Goal: Learn about a topic

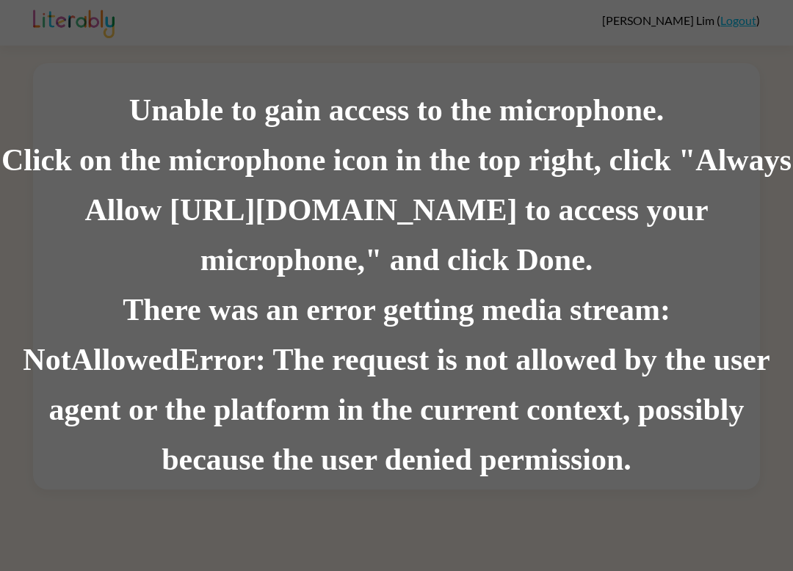
click at [685, 153] on div "Click on the microphone icon in the top right, click "Always Allow [URL][DOMAIN…" at bounding box center [396, 211] width 793 height 150
click at [425, 280] on div "Click on the microphone icon in the top right, click "Always Allow [URL][DOMAIN…" at bounding box center [396, 211] width 793 height 150
click at [670, 200] on div "Click on the microphone icon in the top right, click "Always Allow [URL][DOMAIN…" at bounding box center [396, 211] width 793 height 150
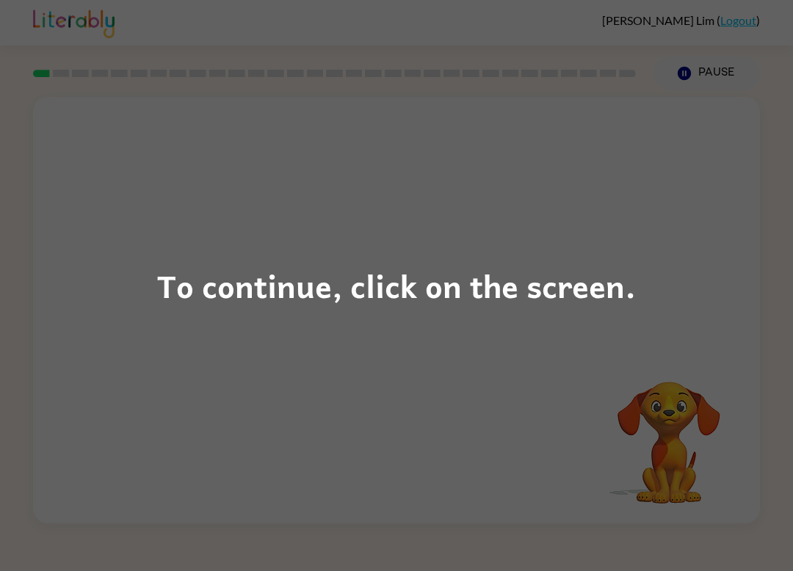
click at [388, 358] on div "To continue, click on the screen." at bounding box center [396, 285] width 793 height 571
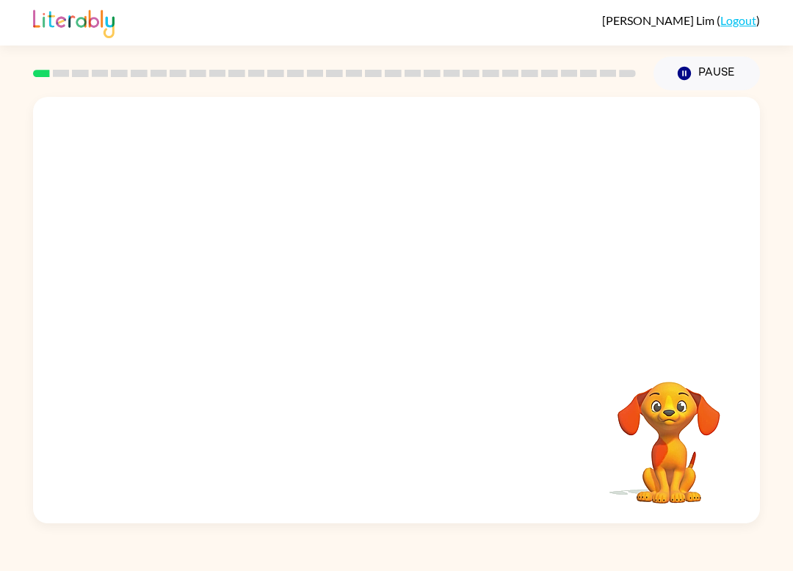
click at [407, 328] on div at bounding box center [396, 224] width 727 height 254
click at [664, 460] on video "Your browser must support playing .mp4 files to use Literably. Please try using…" at bounding box center [669, 432] width 147 height 147
click at [668, 456] on video "Your browser must support playing .mp4 files to use Literably. Please try using…" at bounding box center [669, 432] width 147 height 147
click at [433, 289] on div at bounding box center [396, 310] width 727 height 427
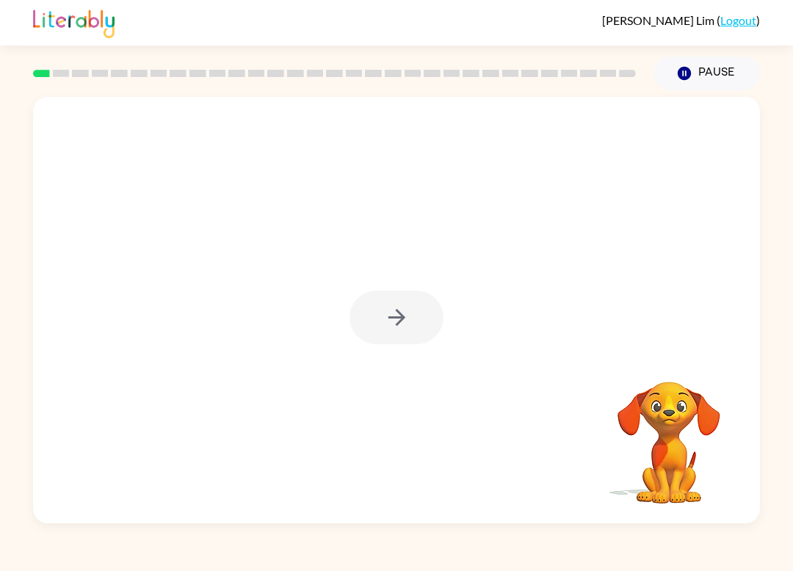
click at [425, 320] on div at bounding box center [397, 318] width 94 height 54
click at [395, 341] on div at bounding box center [397, 318] width 94 height 54
click at [413, 320] on div at bounding box center [397, 318] width 94 height 54
click at [418, 317] on div at bounding box center [397, 318] width 94 height 54
click at [426, 313] on div at bounding box center [397, 318] width 94 height 54
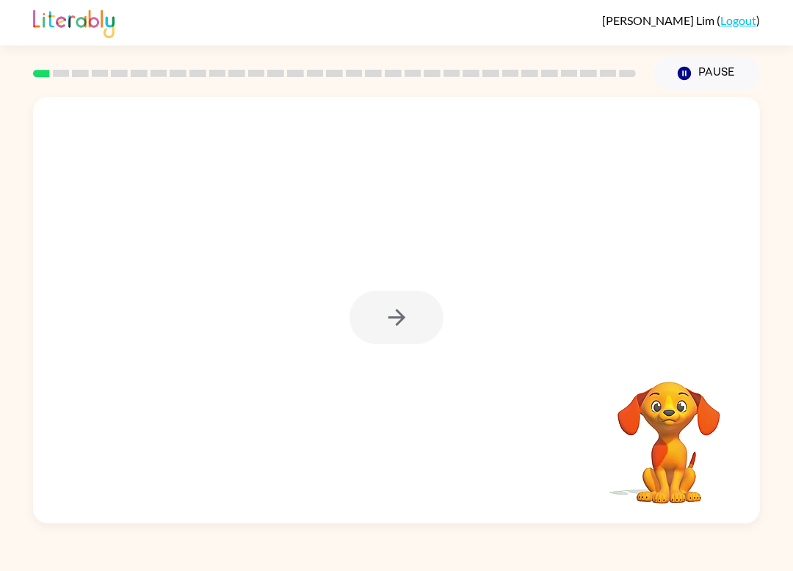
click at [436, 316] on div at bounding box center [397, 318] width 94 height 54
click at [435, 315] on div at bounding box center [397, 318] width 94 height 54
click at [397, 321] on div at bounding box center [397, 318] width 94 height 54
click at [395, 333] on div at bounding box center [397, 318] width 94 height 54
click at [391, 336] on div at bounding box center [397, 318] width 94 height 54
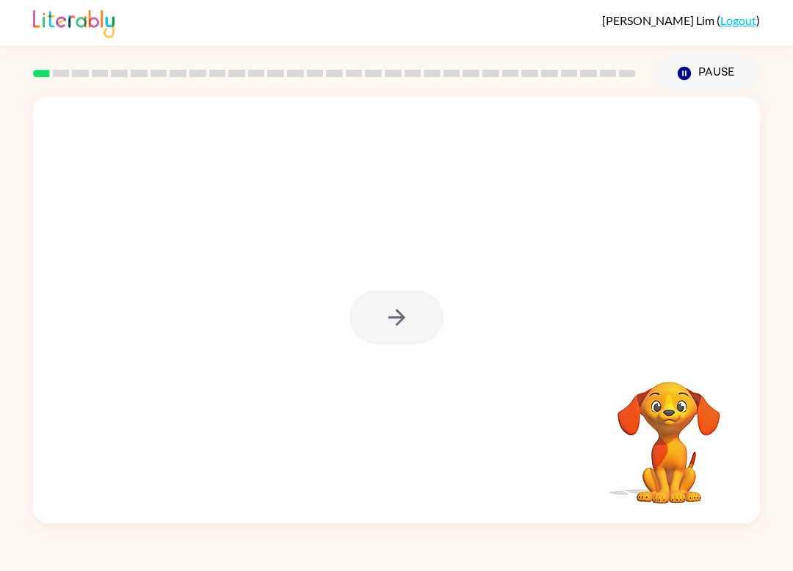
click at [390, 336] on div at bounding box center [397, 318] width 94 height 54
click at [400, 333] on div at bounding box center [397, 318] width 94 height 54
click at [405, 339] on div at bounding box center [397, 318] width 94 height 54
click at [424, 330] on div at bounding box center [397, 318] width 94 height 54
click at [423, 330] on div at bounding box center [397, 318] width 94 height 54
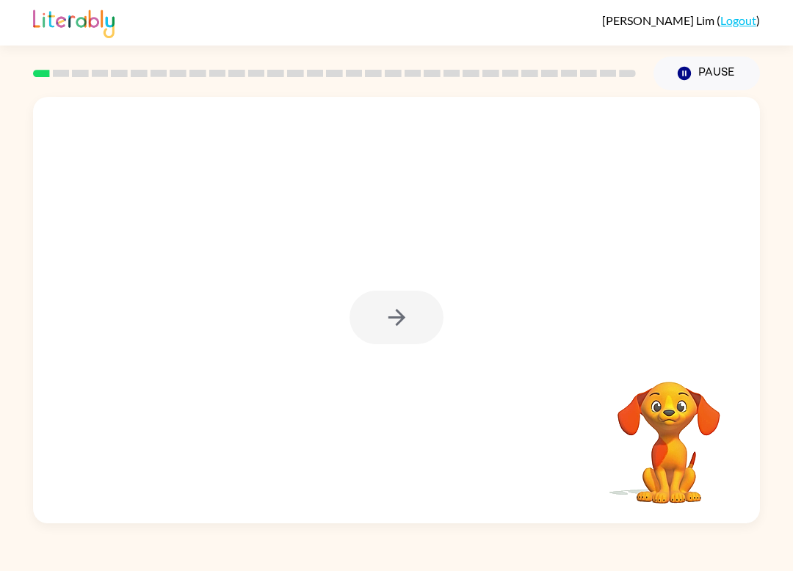
click at [409, 321] on div at bounding box center [397, 318] width 94 height 54
click at [397, 326] on div at bounding box center [397, 318] width 94 height 54
click at [414, 324] on div at bounding box center [397, 318] width 94 height 54
click at [408, 330] on div at bounding box center [397, 318] width 94 height 54
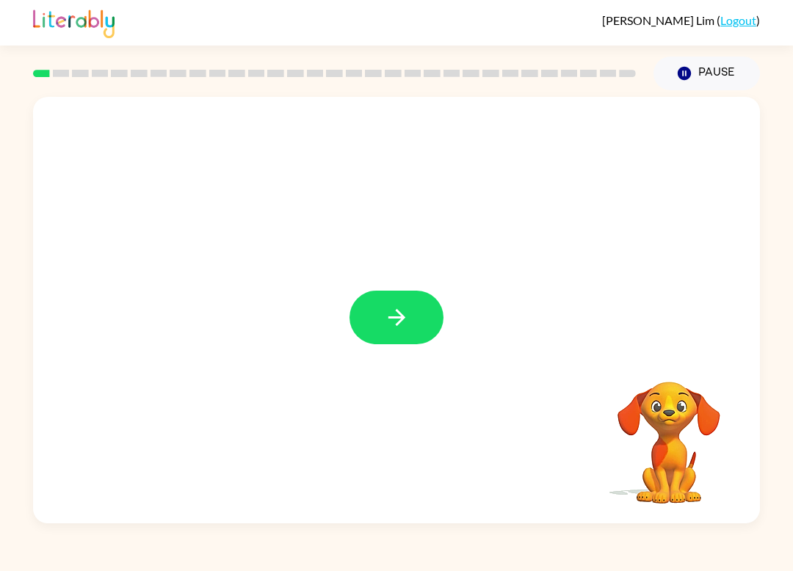
click at [397, 335] on button "button" at bounding box center [397, 318] width 94 height 54
click at [397, 338] on div at bounding box center [396, 310] width 727 height 427
click at [404, 336] on div at bounding box center [396, 310] width 727 height 427
click at [410, 338] on div at bounding box center [396, 310] width 727 height 427
click at [409, 321] on div at bounding box center [396, 310] width 727 height 427
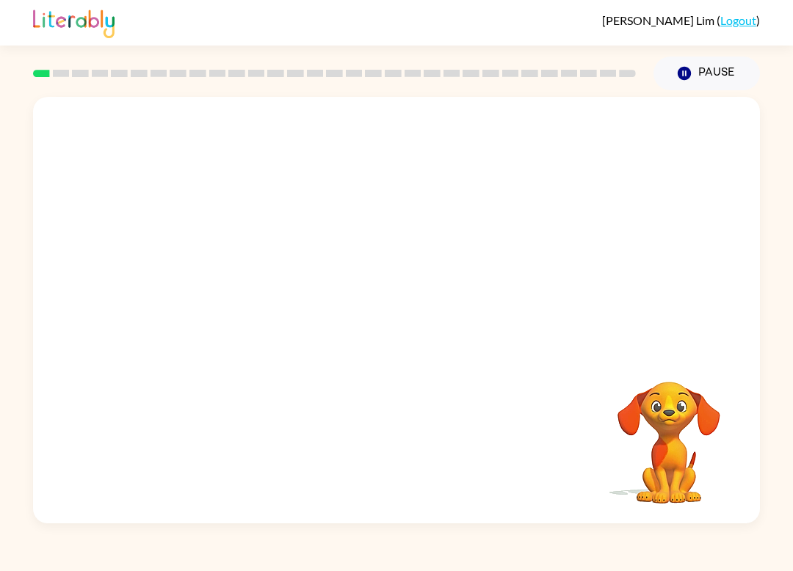
click at [392, 335] on div at bounding box center [396, 310] width 727 height 427
click at [400, 318] on div at bounding box center [396, 310] width 727 height 427
click at [386, 306] on div at bounding box center [361, 283] width 627 height 55
click at [400, 298] on div at bounding box center [361, 283] width 627 height 55
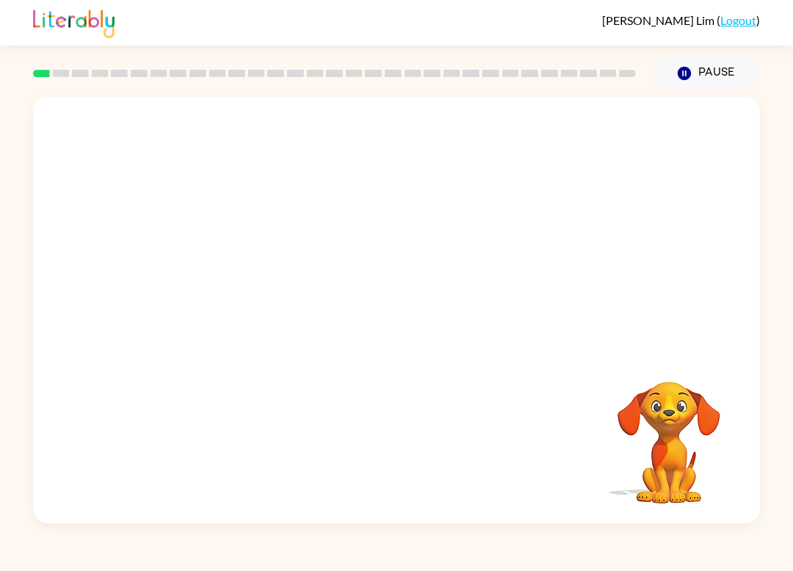
click at [455, 263] on div at bounding box center [361, 283] width 627 height 55
click at [447, 295] on div at bounding box center [361, 283] width 627 height 55
click at [688, 223] on div at bounding box center [397, 187] width 698 height 123
click at [731, 467] on video "Your browser must support playing .mp4 files to use Literably. Please try using…" at bounding box center [669, 432] width 147 height 147
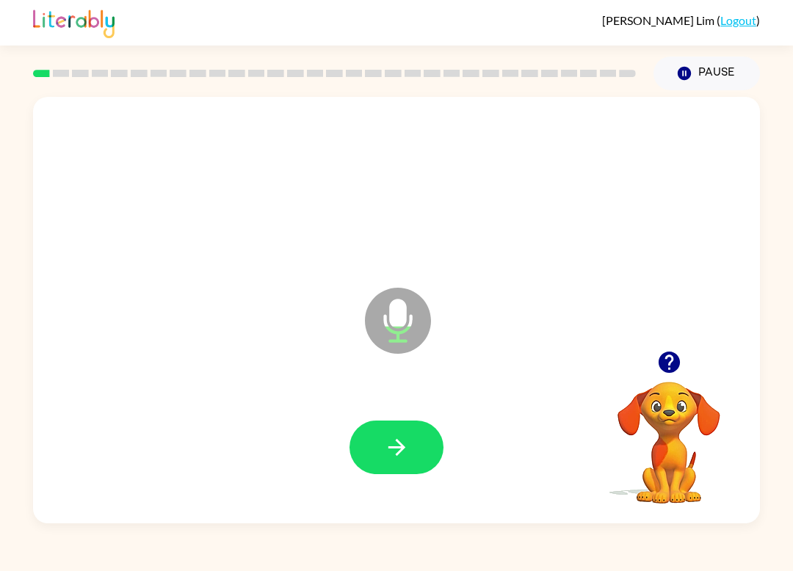
click at [668, 352] on icon "button" at bounding box center [670, 363] width 26 height 26
click at [668, 351] on div "Microphone The Microphone is here when it is your turn to talk" at bounding box center [396, 310] width 727 height 427
click at [423, 447] on button "button" at bounding box center [397, 448] width 94 height 54
click at [407, 456] on icon "button" at bounding box center [397, 448] width 26 height 26
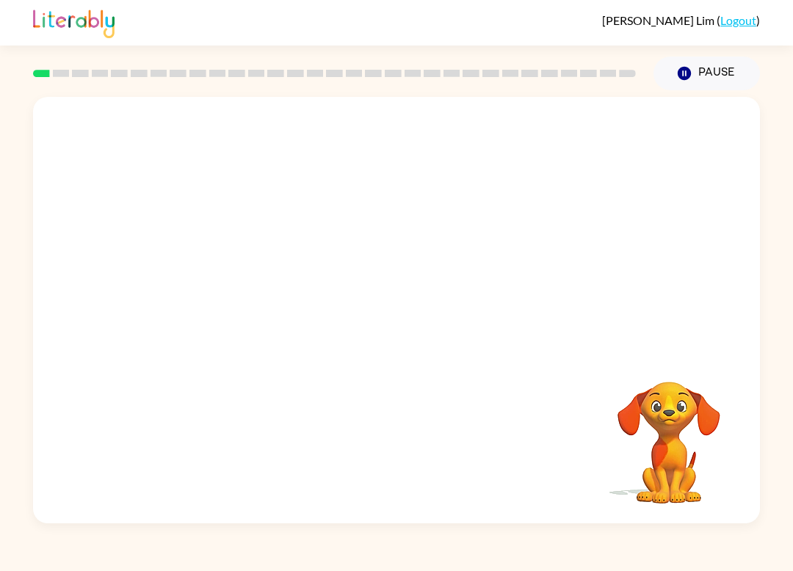
click at [701, 444] on video "Your browser must support playing .mp4 files to use Literably. Please try using…" at bounding box center [669, 432] width 147 height 147
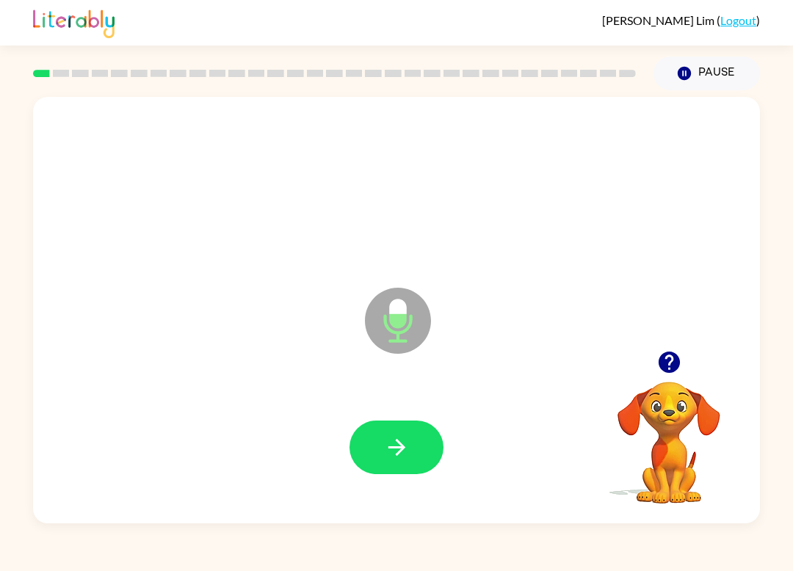
click at [410, 419] on div at bounding box center [397, 447] width 698 height 123
click at [418, 458] on button "button" at bounding box center [397, 448] width 94 height 54
click at [347, 438] on div at bounding box center [397, 447] width 698 height 123
click at [381, 455] on button "button" at bounding box center [397, 448] width 94 height 54
click at [404, 442] on icon "button" at bounding box center [397, 448] width 26 height 26
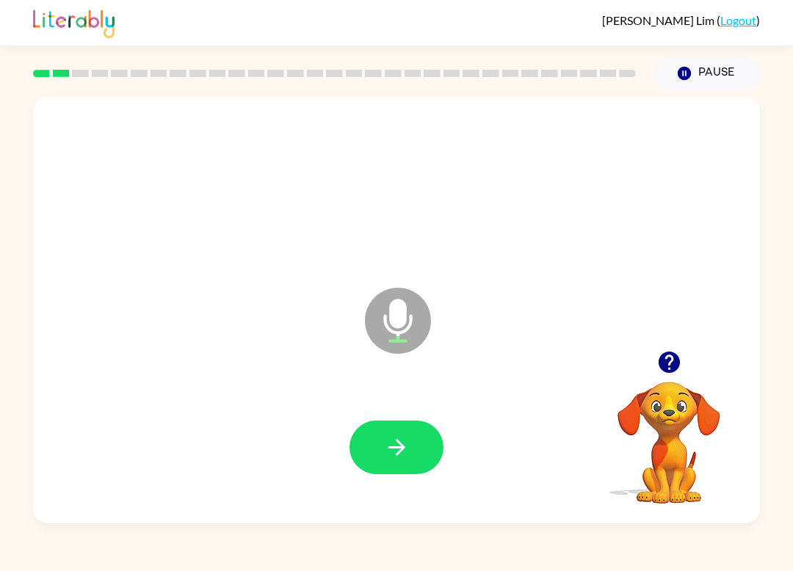
click at [396, 444] on icon "button" at bounding box center [397, 448] width 26 height 26
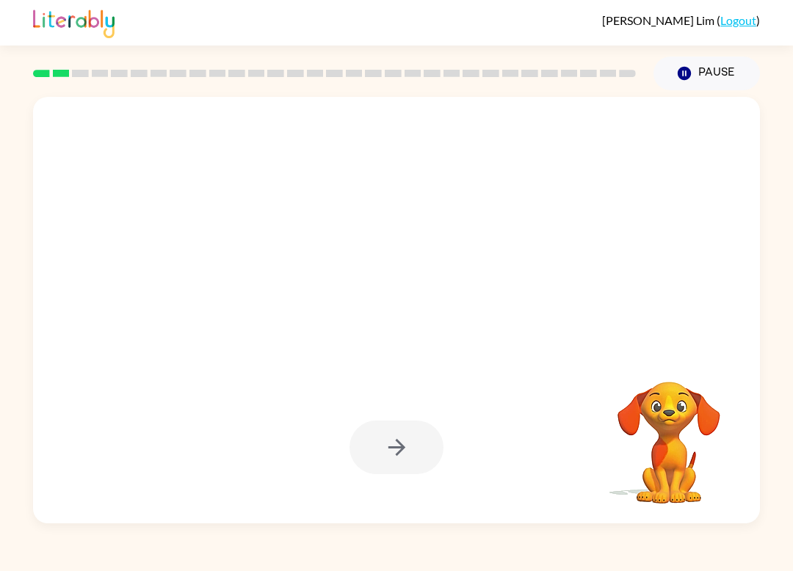
click at [402, 450] on div at bounding box center [397, 448] width 94 height 54
click at [411, 450] on div at bounding box center [397, 448] width 94 height 54
click at [389, 455] on div at bounding box center [397, 448] width 94 height 54
click at [395, 452] on div at bounding box center [397, 448] width 94 height 54
click at [416, 435] on div at bounding box center [397, 448] width 94 height 54
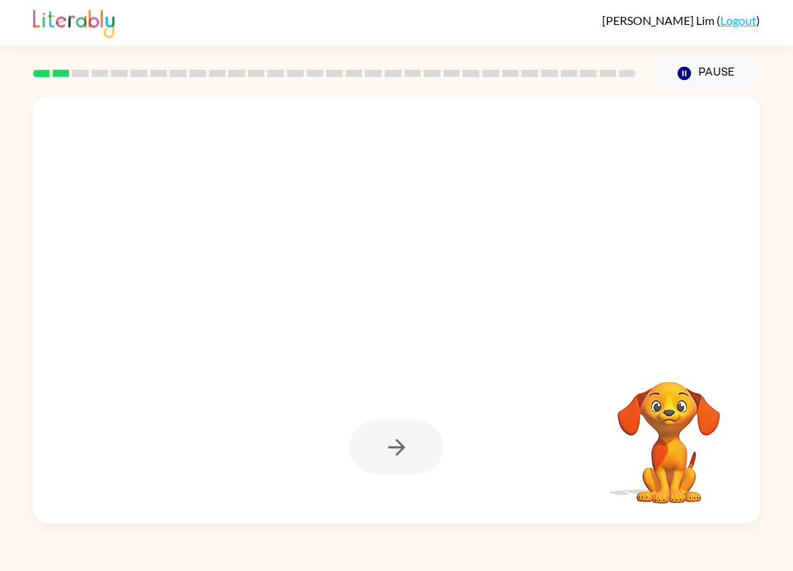
click at [414, 445] on div at bounding box center [397, 448] width 94 height 54
click at [421, 441] on div at bounding box center [397, 448] width 94 height 54
click at [425, 450] on div at bounding box center [397, 448] width 94 height 54
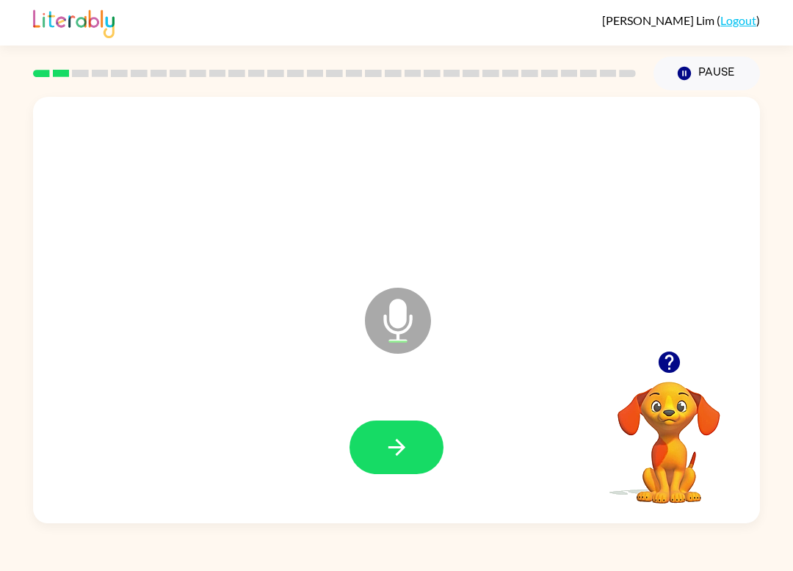
click at [420, 444] on button "button" at bounding box center [397, 448] width 94 height 54
click at [426, 436] on button "button" at bounding box center [397, 448] width 94 height 54
click at [430, 434] on button "button" at bounding box center [397, 448] width 94 height 54
click at [412, 450] on button "button" at bounding box center [397, 448] width 94 height 54
click at [388, 452] on icon "button" at bounding box center [397, 448] width 26 height 26
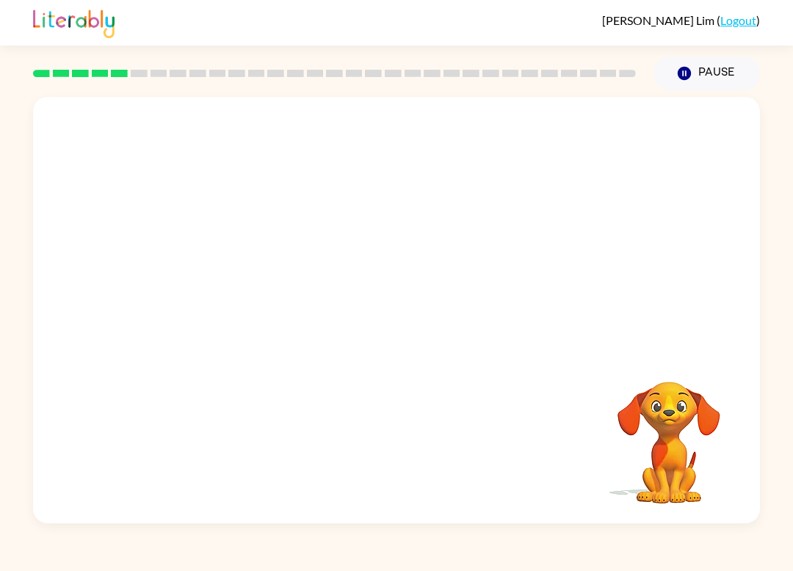
click at [295, 267] on div at bounding box center [361, 283] width 627 height 55
click at [389, 203] on div at bounding box center [397, 187] width 698 height 123
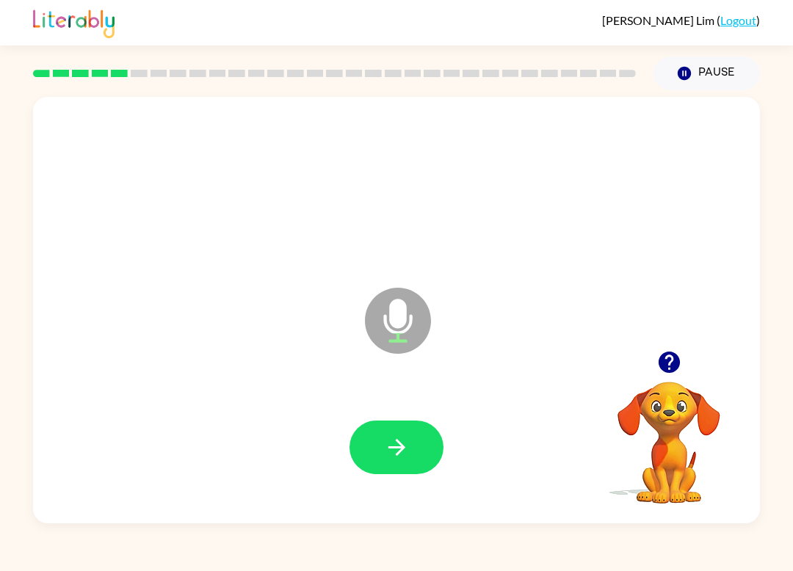
click at [395, 462] on button "button" at bounding box center [397, 448] width 94 height 54
click at [388, 458] on icon "button" at bounding box center [397, 448] width 26 height 26
click at [391, 455] on icon "button" at bounding box center [397, 448] width 26 height 26
click at [407, 461] on icon "button" at bounding box center [397, 448] width 26 height 26
click at [400, 470] on button "button" at bounding box center [397, 448] width 94 height 54
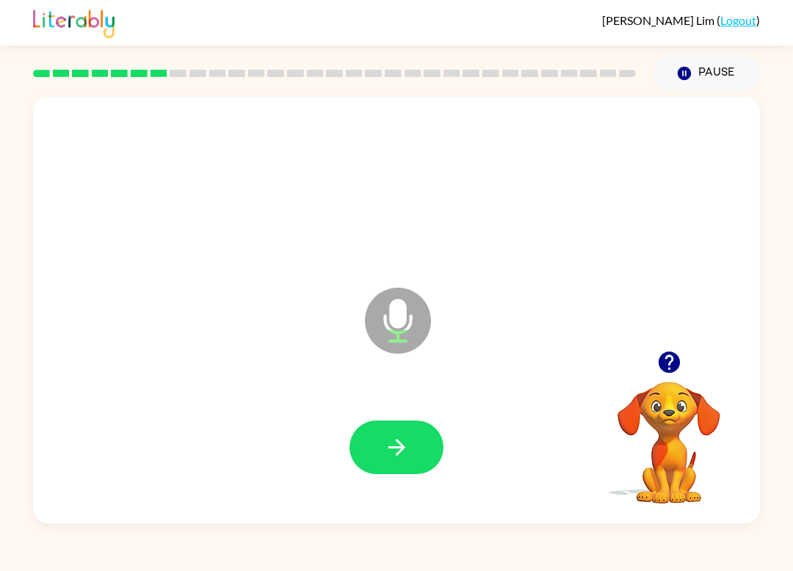
click at [428, 452] on button "button" at bounding box center [397, 448] width 94 height 54
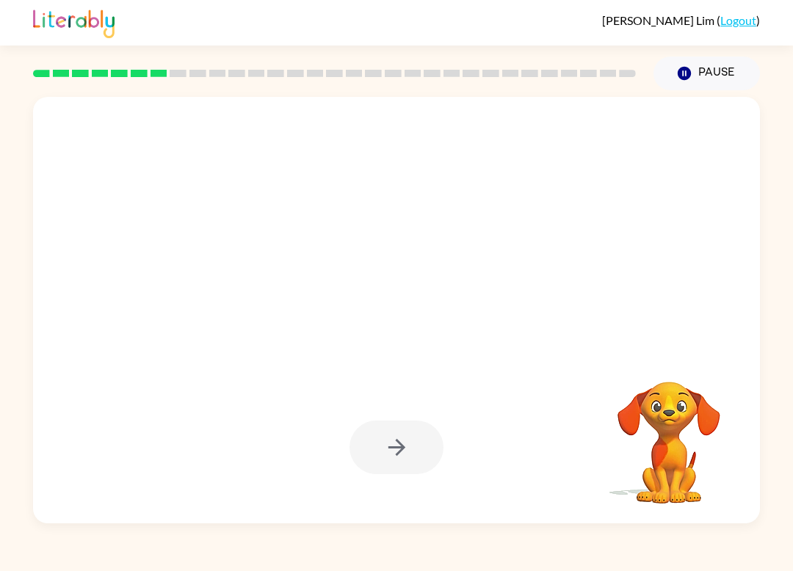
click at [367, 468] on div at bounding box center [397, 448] width 94 height 54
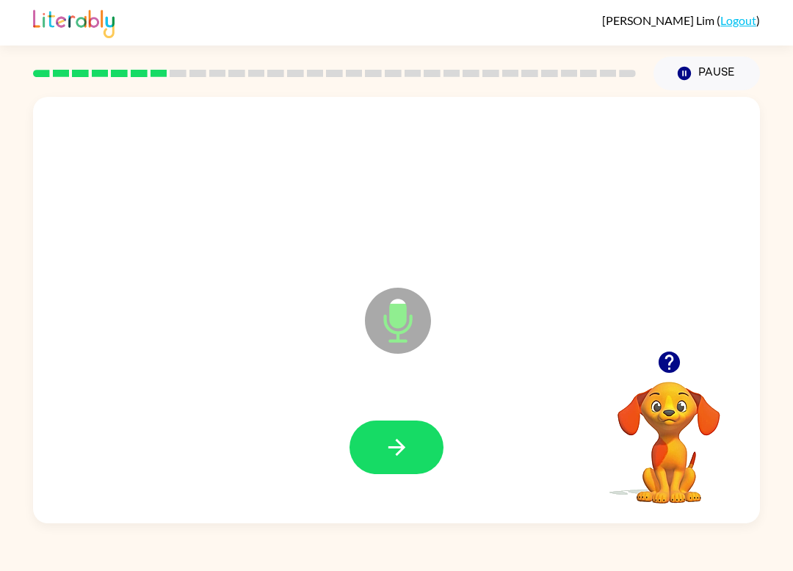
click at [386, 430] on button "button" at bounding box center [397, 448] width 94 height 54
click at [419, 475] on button "button" at bounding box center [397, 448] width 94 height 54
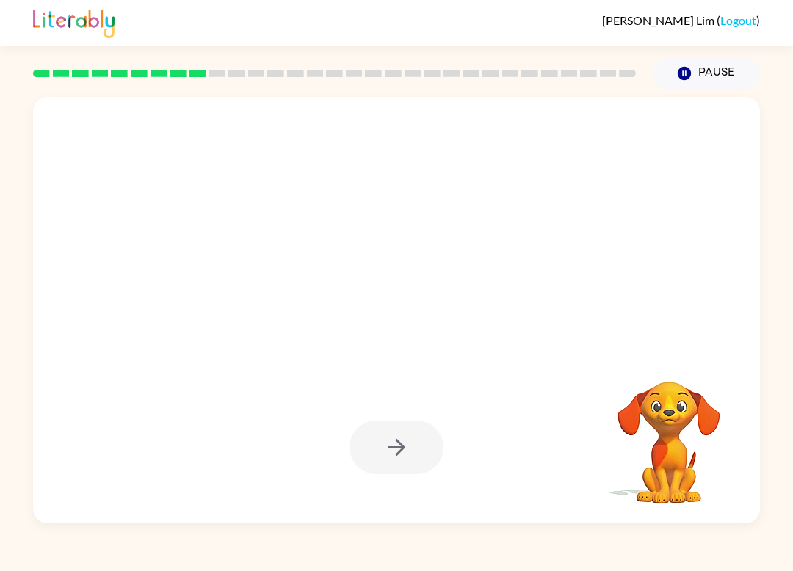
click at [461, 353] on div at bounding box center [396, 310] width 727 height 427
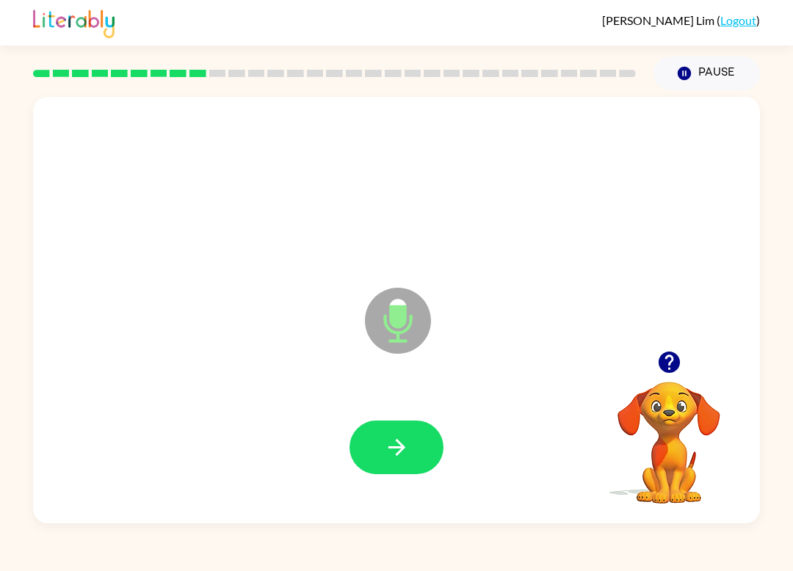
click at [400, 455] on icon "button" at bounding box center [397, 448] width 26 height 26
click at [405, 455] on icon "button" at bounding box center [397, 448] width 26 height 26
click at [403, 432] on button "button" at bounding box center [397, 448] width 94 height 54
click at [423, 491] on div at bounding box center [397, 447] width 698 height 123
click at [420, 441] on button "button" at bounding box center [397, 448] width 94 height 54
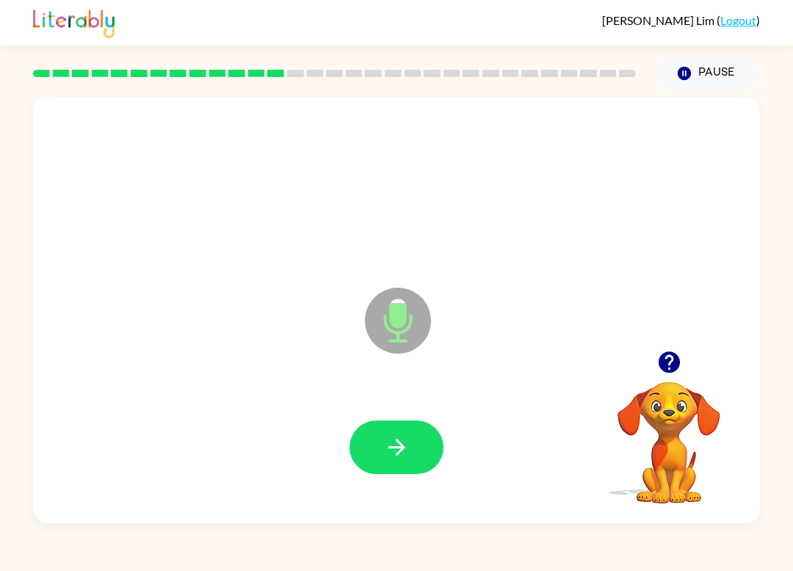
click at [394, 416] on div at bounding box center [397, 447] width 698 height 123
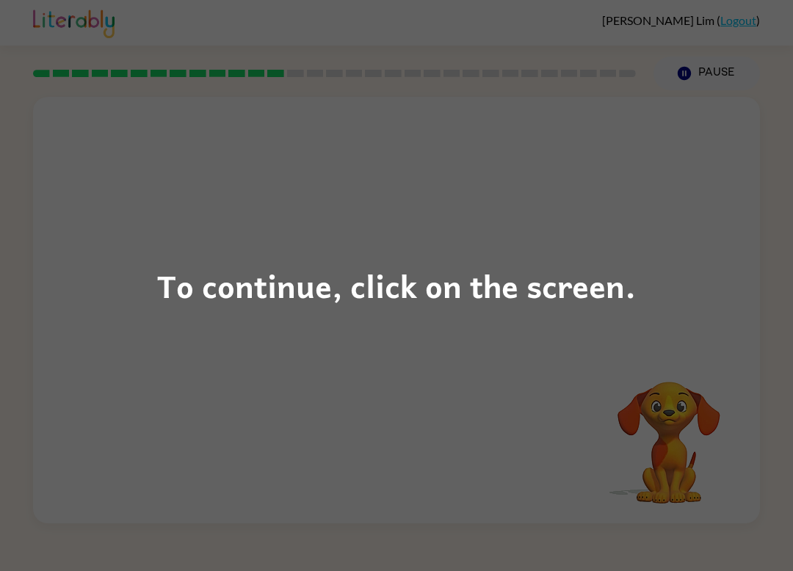
click at [442, 287] on div "To continue, click on the screen." at bounding box center [396, 286] width 479 height 50
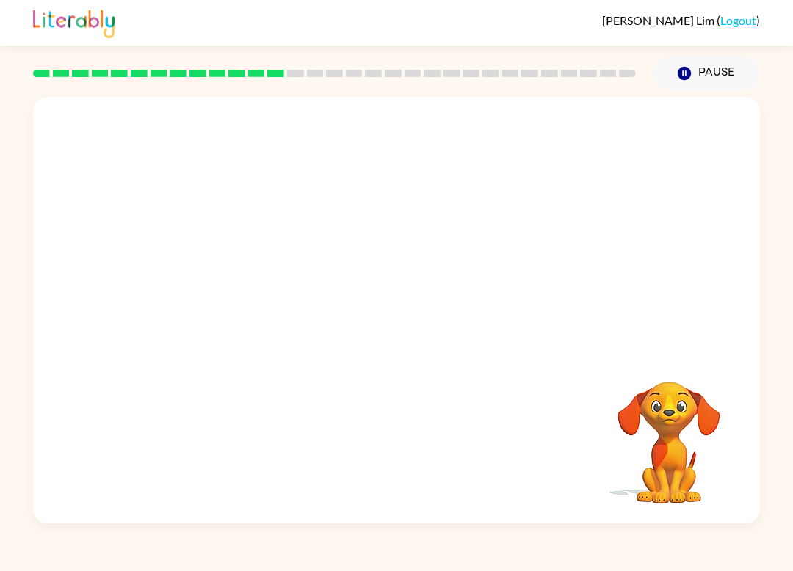
click at [615, 439] on video "Your browser must support playing .mp4 files to use Literably. Please try using…" at bounding box center [669, 432] width 147 height 147
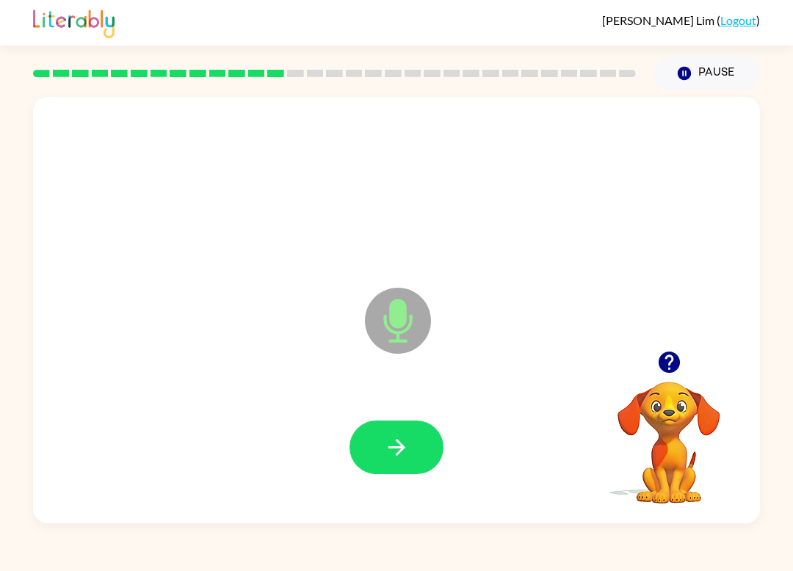
click at [412, 450] on button "button" at bounding box center [397, 448] width 94 height 54
click at [400, 468] on button "button" at bounding box center [397, 448] width 94 height 54
click at [428, 441] on button "button" at bounding box center [397, 448] width 94 height 54
click at [386, 436] on icon "button" at bounding box center [397, 448] width 26 height 26
click at [404, 443] on icon "button" at bounding box center [397, 448] width 26 height 26
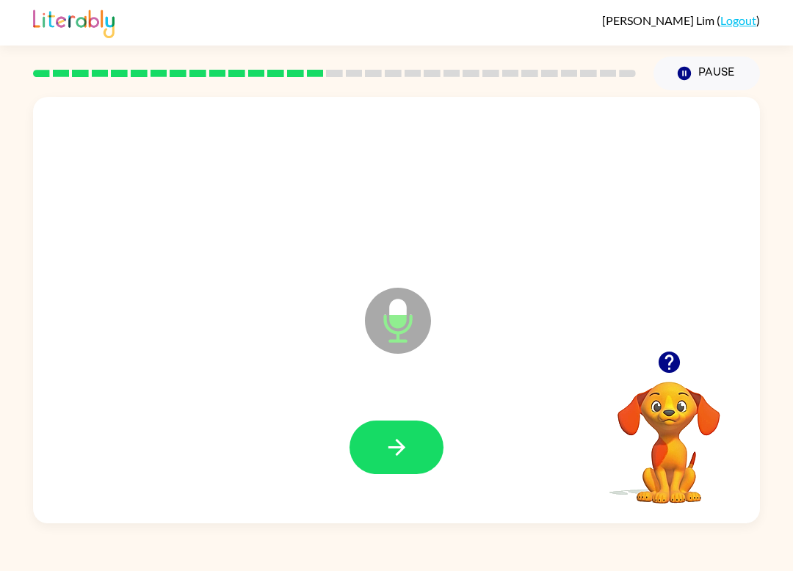
click at [425, 446] on button "button" at bounding box center [397, 448] width 94 height 54
click at [433, 519] on div "Microphone The Microphone is here when it is your turn to talk" at bounding box center [396, 310] width 727 height 427
click at [402, 433] on button "button" at bounding box center [397, 448] width 94 height 54
click at [400, 452] on icon "button" at bounding box center [396, 447] width 17 height 17
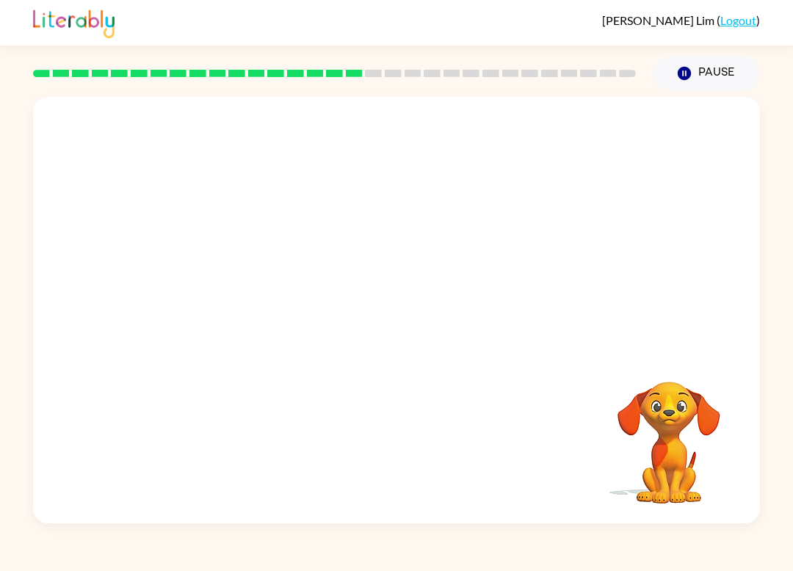
click at [790, 489] on div "Your browser must support playing .mp4 files to use Literably. Please try using…" at bounding box center [396, 306] width 793 height 433
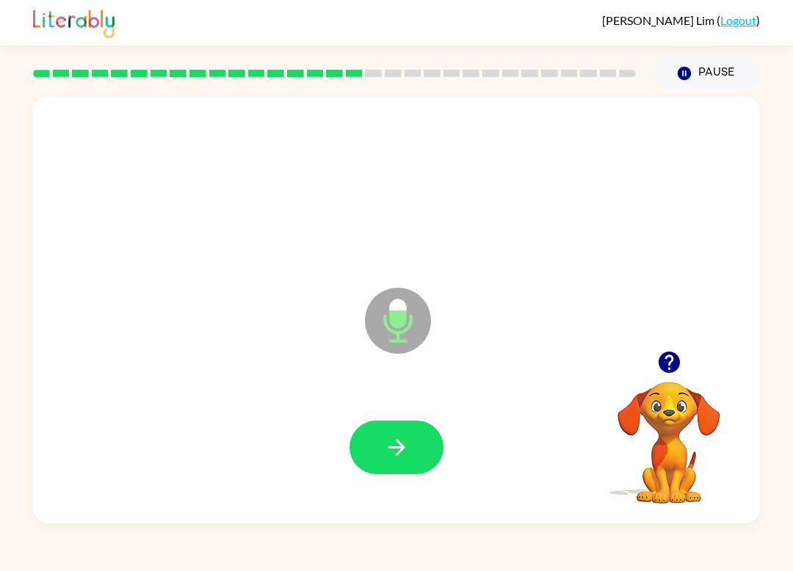
click at [419, 447] on button "button" at bounding box center [397, 448] width 94 height 54
click at [432, 460] on button "button" at bounding box center [397, 448] width 94 height 54
click at [407, 442] on icon "button" at bounding box center [397, 448] width 26 height 26
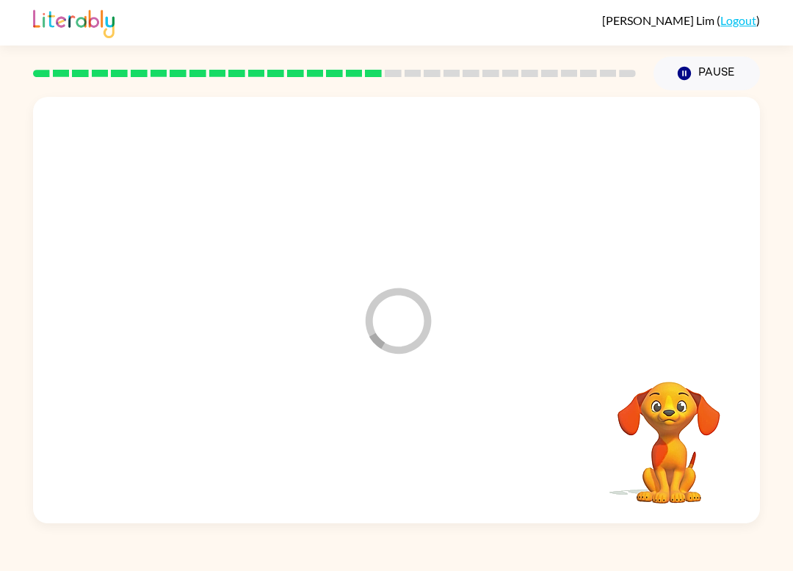
click at [407, 442] on div at bounding box center [397, 447] width 698 height 123
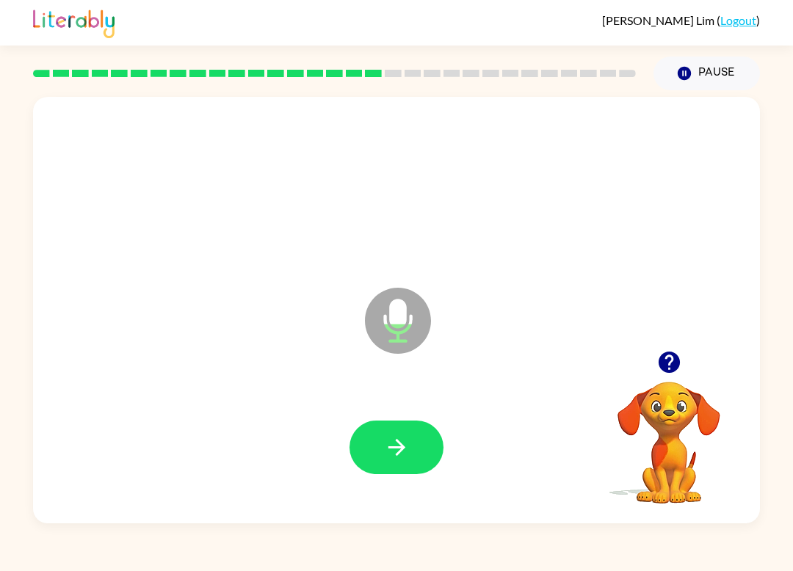
click at [389, 452] on icon "button" at bounding box center [397, 448] width 26 height 26
click at [403, 448] on icon "button" at bounding box center [396, 447] width 17 height 17
click at [397, 458] on icon "button" at bounding box center [397, 448] width 26 height 26
click at [397, 457] on div at bounding box center [397, 447] width 698 height 123
click at [389, 434] on button "button" at bounding box center [397, 448] width 94 height 54
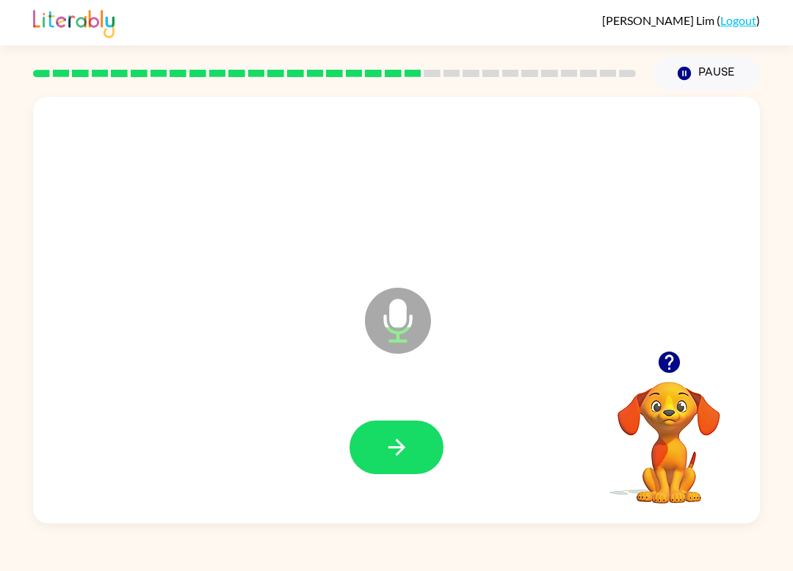
click at [350, 445] on button "button" at bounding box center [397, 448] width 94 height 54
click at [400, 448] on icon "button" at bounding box center [396, 447] width 17 height 17
click at [447, 472] on div at bounding box center [397, 447] width 698 height 123
click at [360, 403] on div at bounding box center [397, 447] width 698 height 123
click at [389, 425] on button "button" at bounding box center [397, 448] width 94 height 54
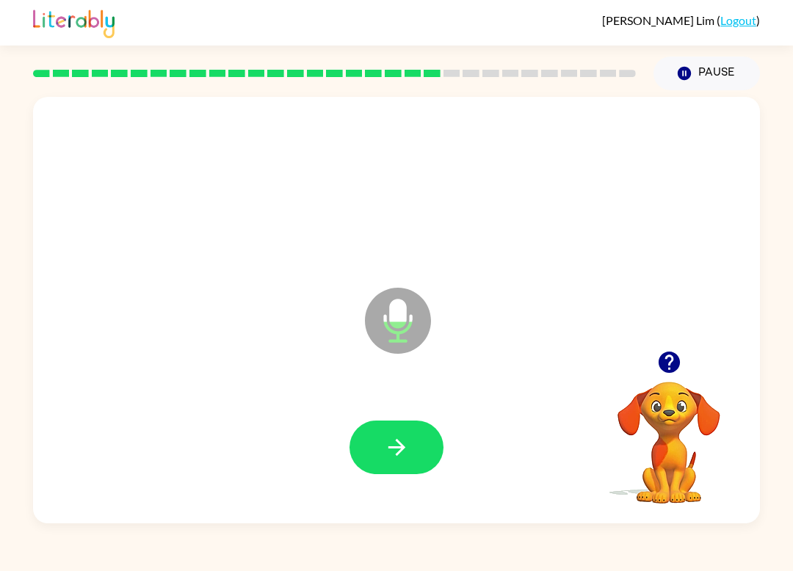
click at [391, 436] on icon "button" at bounding box center [397, 448] width 26 height 26
click at [379, 425] on button "button" at bounding box center [397, 448] width 94 height 54
click at [405, 446] on icon "button" at bounding box center [397, 448] width 26 height 26
click at [403, 430] on button "button" at bounding box center [397, 448] width 94 height 54
click at [395, 459] on icon "button" at bounding box center [397, 448] width 26 height 26
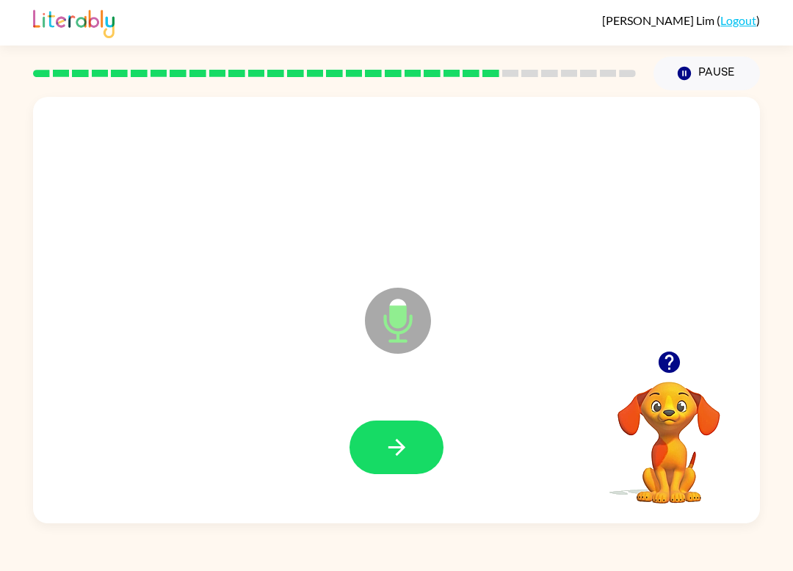
click at [374, 458] on button "button" at bounding box center [397, 448] width 94 height 54
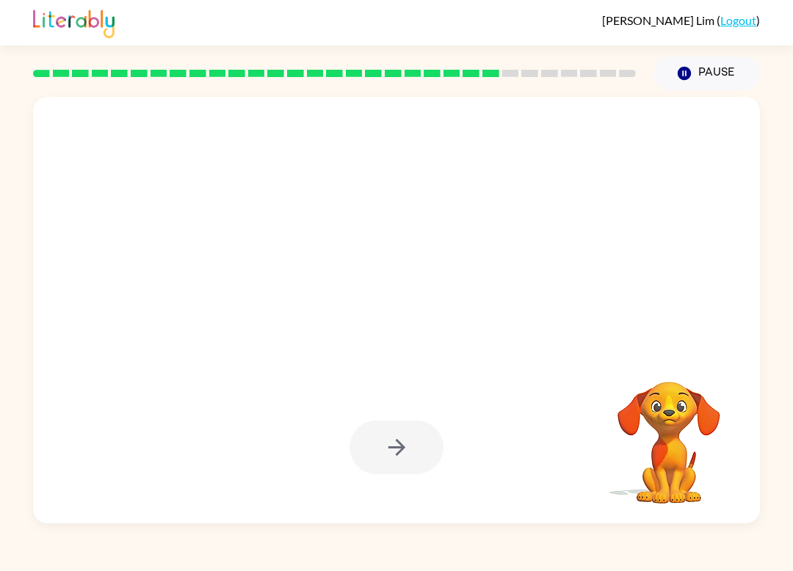
click at [318, 253] on div at bounding box center [396, 310] width 727 height 427
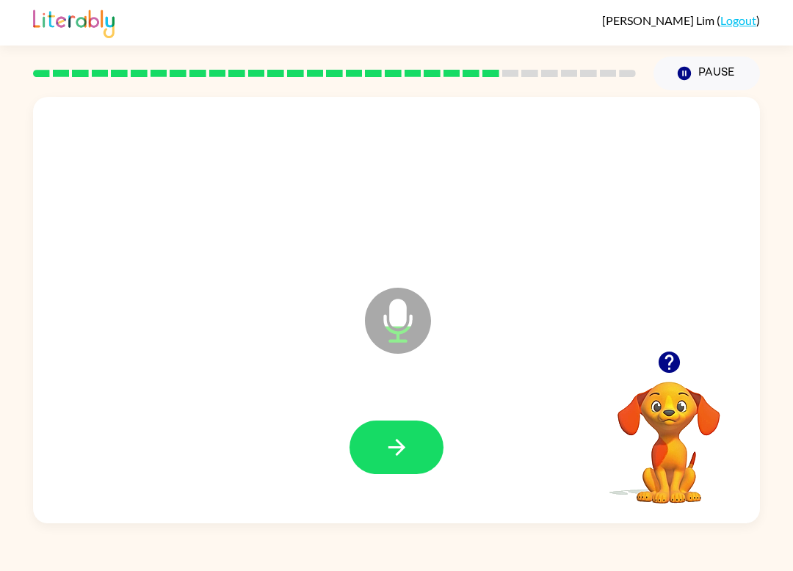
click at [389, 427] on button "button" at bounding box center [397, 448] width 94 height 54
click at [404, 464] on button "button" at bounding box center [397, 448] width 94 height 54
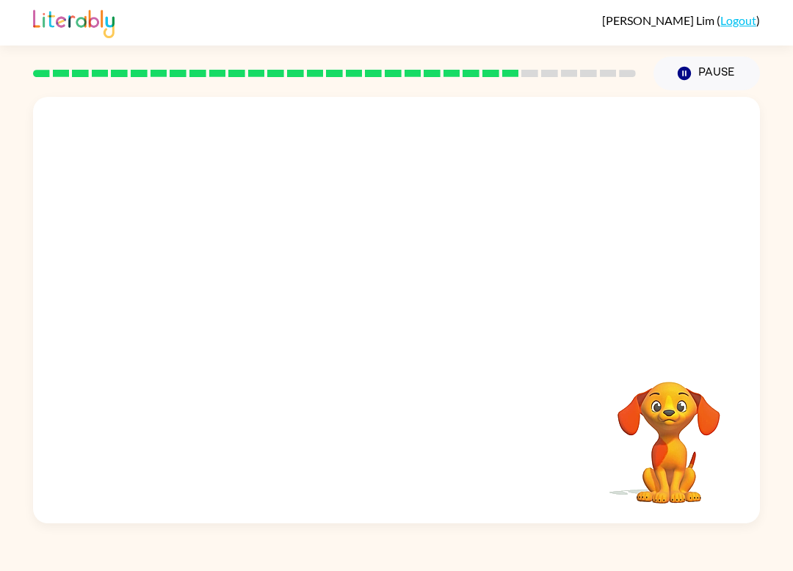
click at [678, 417] on video "Your browser must support playing .mp4 files to use Literably. Please try using…" at bounding box center [669, 432] width 147 height 147
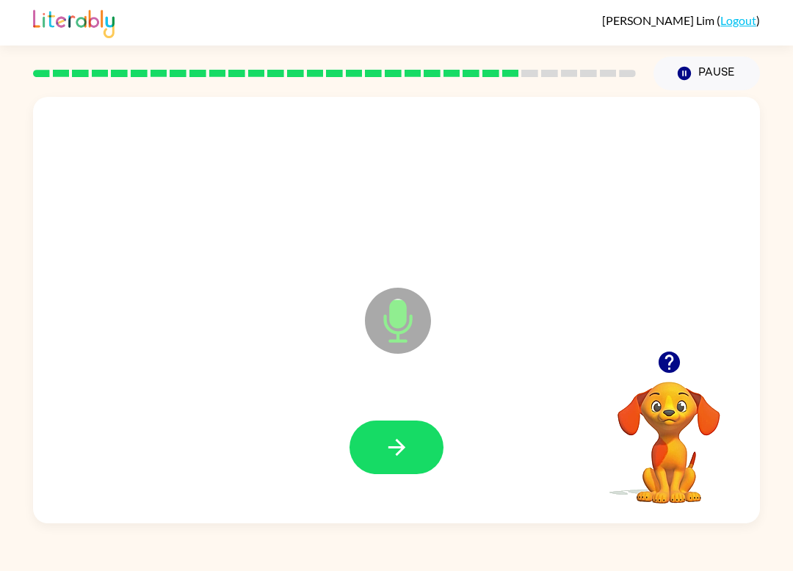
click at [392, 461] on icon "button" at bounding box center [397, 448] width 26 height 26
click at [392, 446] on icon "button" at bounding box center [397, 448] width 26 height 26
click at [390, 461] on button "button" at bounding box center [397, 448] width 94 height 54
click at [413, 437] on button "button" at bounding box center [397, 448] width 94 height 54
click at [410, 447] on button "button" at bounding box center [397, 448] width 94 height 54
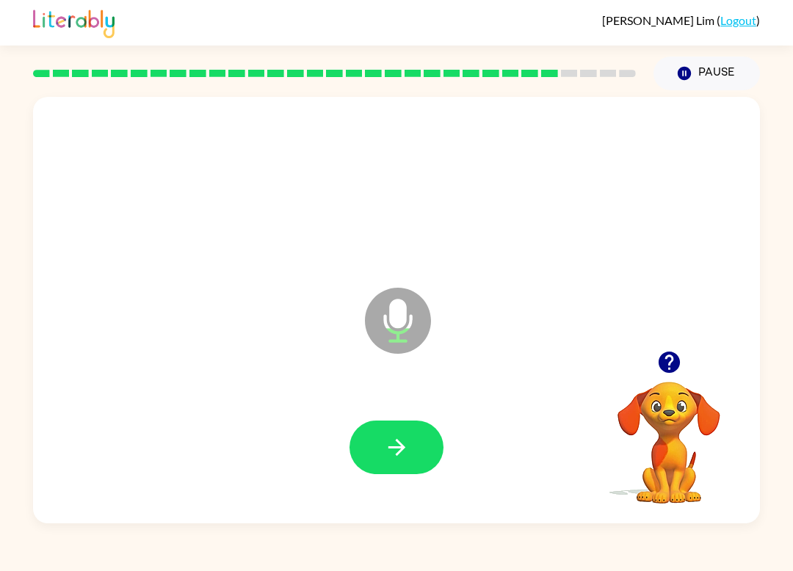
click at [411, 445] on button "button" at bounding box center [397, 448] width 94 height 54
click at [399, 441] on icon "button" at bounding box center [397, 448] width 26 height 26
click at [405, 441] on icon "button" at bounding box center [397, 448] width 26 height 26
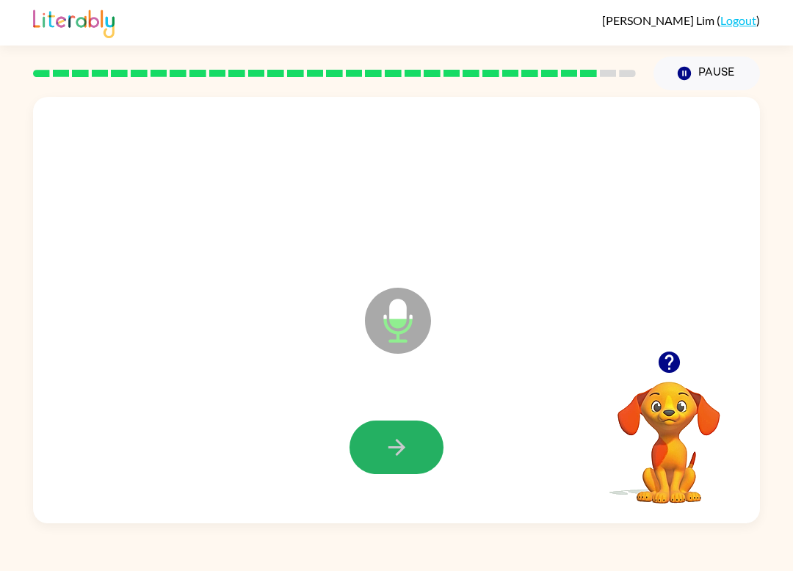
click at [397, 430] on button "button" at bounding box center [397, 448] width 94 height 54
click at [408, 446] on icon "button" at bounding box center [397, 448] width 26 height 26
click at [405, 430] on button "button" at bounding box center [397, 448] width 94 height 54
click at [411, 441] on button "button" at bounding box center [397, 448] width 94 height 54
